Goal: Check status: Check status

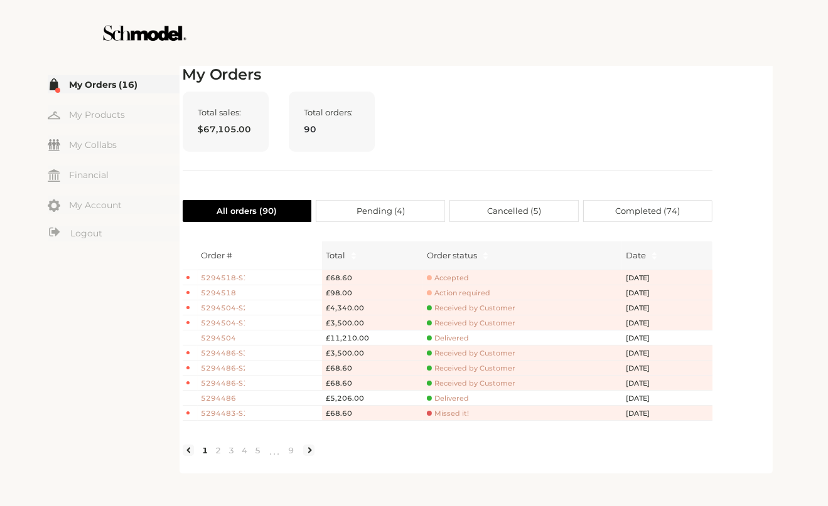
click at [565, 256] on div "Order status" at bounding box center [523, 255] width 192 height 14
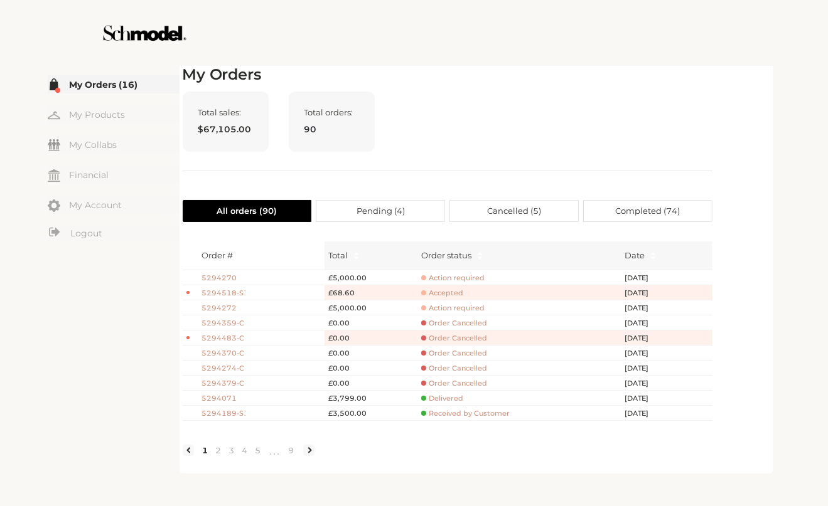
click at [406, 26] on div at bounding box center [414, 33] width 708 height 66
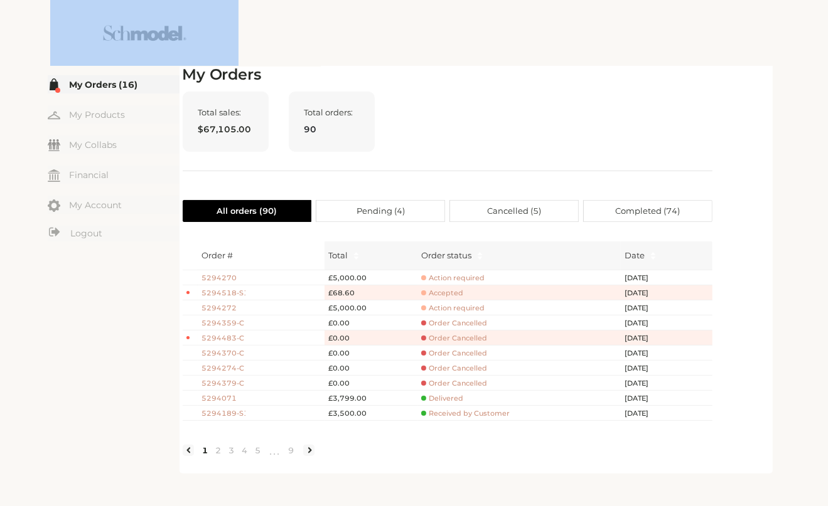
click at [406, 26] on div at bounding box center [414, 33] width 708 height 66
click at [609, 53] on div at bounding box center [414, 33] width 708 height 66
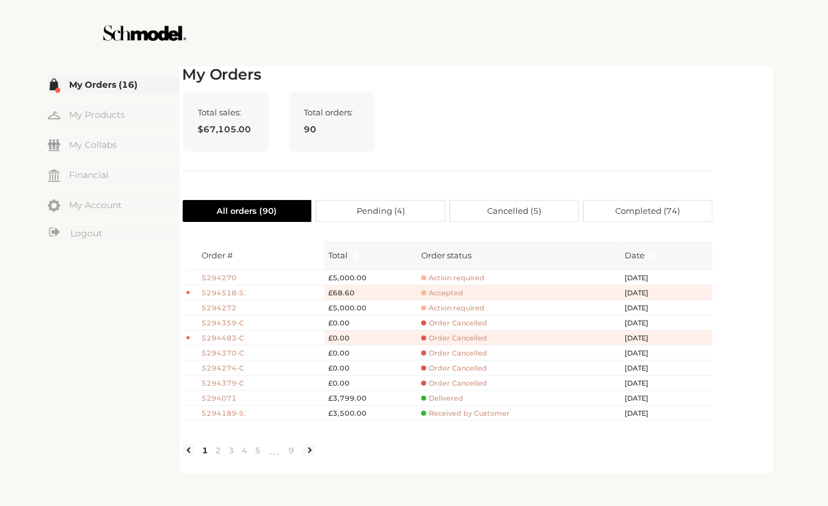
click at [776, 131] on div "My Orders Total sales: $67,105.00 Total orders: 90 All orders ( 90 ) Pending ( …" at bounding box center [479, 268] width 601 height 411
click at [739, 93] on div "My Orders Total sales: $67,105.00 Total orders: 90 All orders ( 90 ) Pending ( …" at bounding box center [476, 268] width 587 height 405
click at [538, 146] on div "Total sales: $67,105.00 Total orders: 90" at bounding box center [448, 132] width 530 height 80
click at [512, 61] on div at bounding box center [414, 33] width 708 height 66
click at [512, 58] on div at bounding box center [414, 33] width 708 height 66
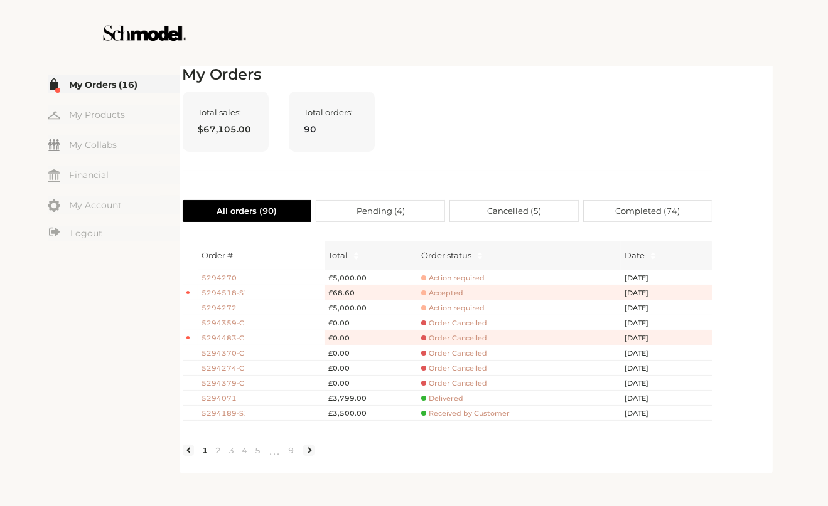
click at [512, 58] on div at bounding box center [414, 33] width 708 height 66
click at [489, 139] on div "Total sales: $67,105.00 Total orders: 90" at bounding box center [448, 132] width 530 height 80
click at [494, 136] on div "Total sales: $67,105.00 Total orders: 90" at bounding box center [448, 132] width 530 height 80
drag, startPoint x: 493, startPoint y: 136, endPoint x: 477, endPoint y: 119, distance: 23.6
click at [477, 119] on div "Total sales: $67,105.00 Total orders: 90" at bounding box center [448, 132] width 530 height 80
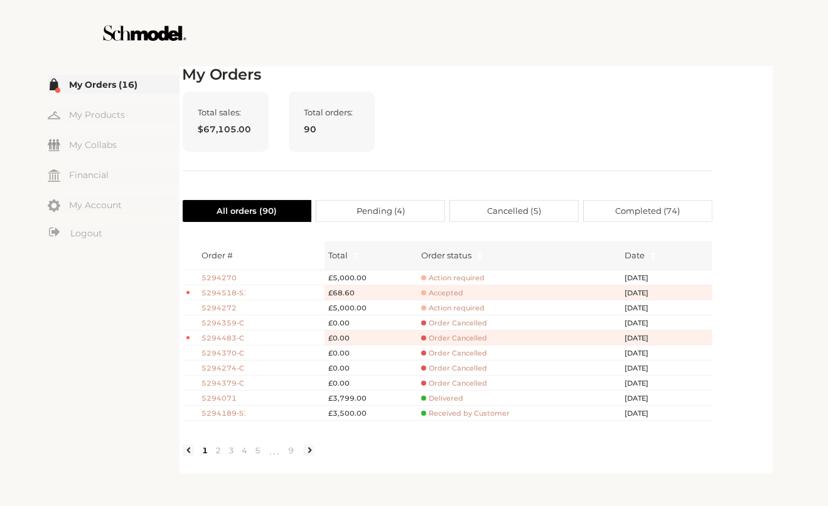
click at [393, 244] on th "Total" at bounding box center [370, 256] width 93 height 29
